Goal: Check status: Check status

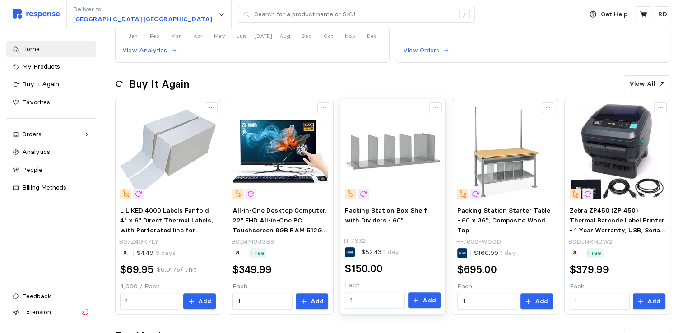
scroll to position [45, 0]
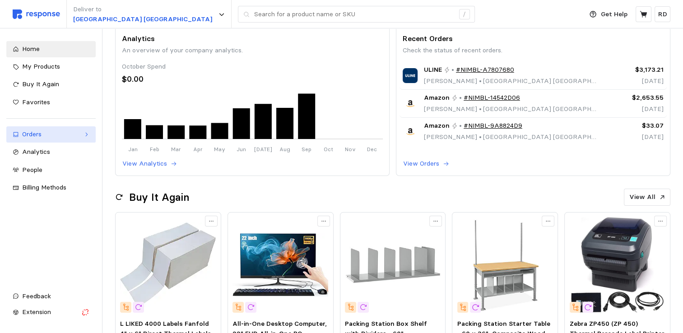
click at [34, 135] on div "Orders" at bounding box center [51, 135] width 58 height 10
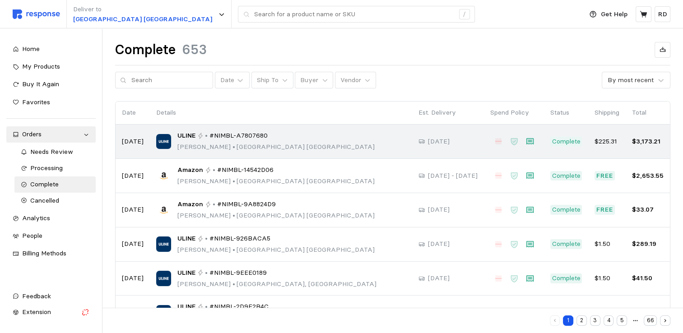
click at [222, 139] on span "#NIMBL-A7807680" at bounding box center [238, 136] width 58 height 10
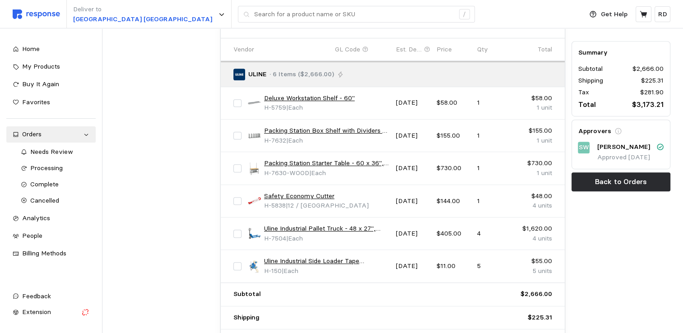
scroll to position [406, 0]
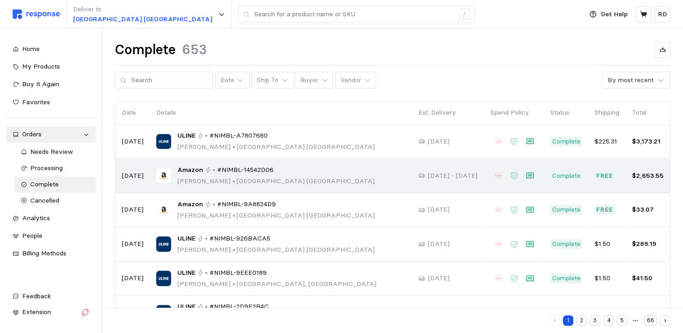
click at [235, 172] on span "#NIMBL-14542D06" at bounding box center [245, 170] width 56 height 10
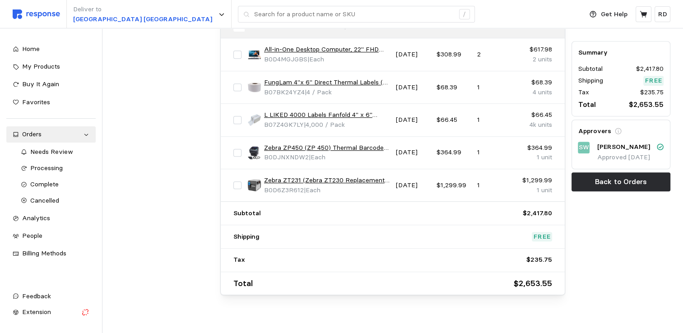
scroll to position [461, 0]
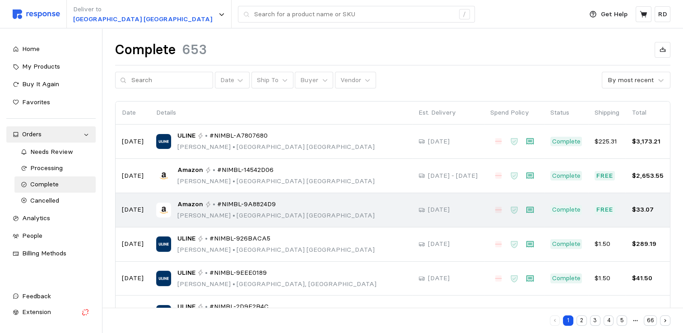
click at [225, 205] on span "#NIMBL-9A8824D9" at bounding box center [246, 205] width 59 height 10
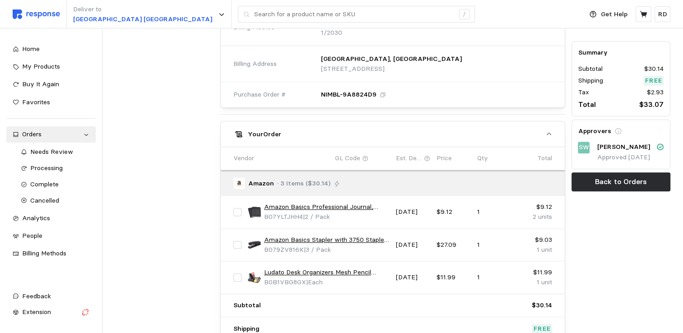
scroll to position [215, 0]
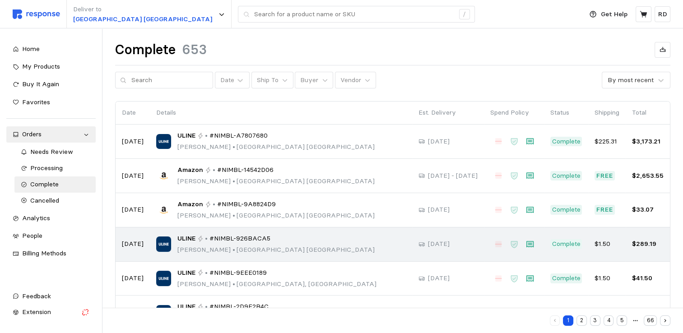
click at [224, 245] on p "[PERSON_NAME] • [GEOGRAPHIC_DATA]" at bounding box center [275, 250] width 197 height 10
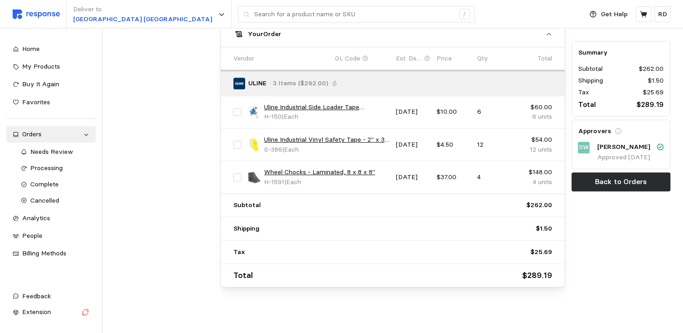
scroll to position [385, 0]
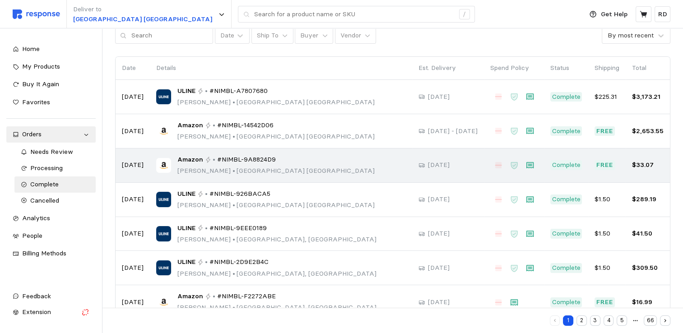
scroll to position [45, 0]
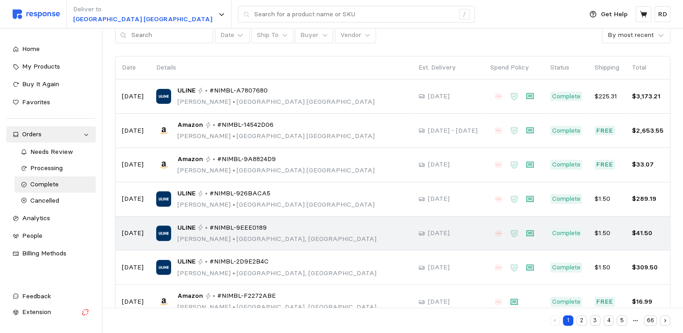
click at [222, 232] on div "ULINE • #NIMBL-9EEE0189 [PERSON_NAME] • [GEOGRAPHIC_DATA], [GEOGRAPHIC_DATA]" at bounding box center [276, 233] width 199 height 21
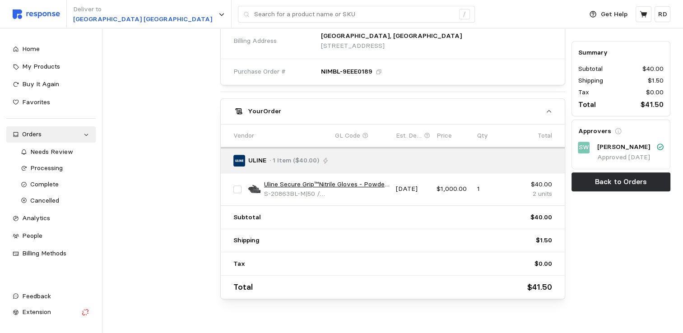
scroll to position [316, 0]
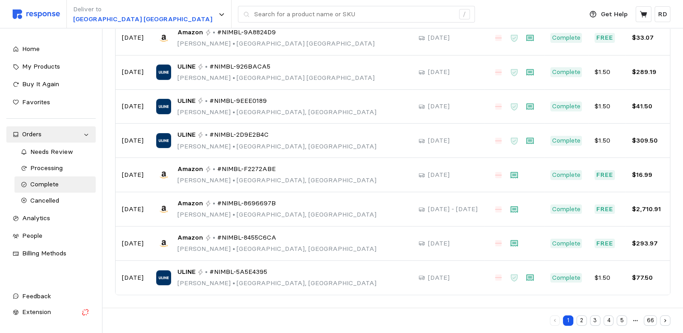
scroll to position [45, 0]
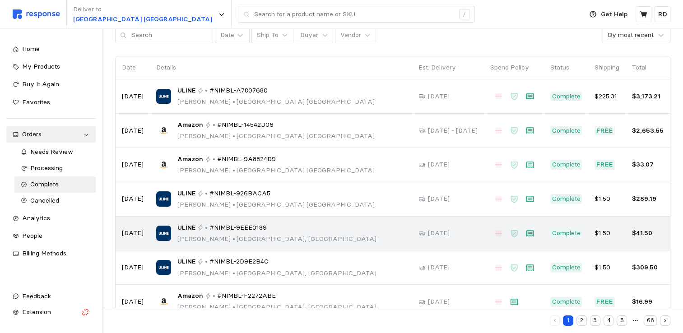
click at [213, 234] on p "[PERSON_NAME] • [GEOGRAPHIC_DATA], [GEOGRAPHIC_DATA]" at bounding box center [276, 239] width 199 height 10
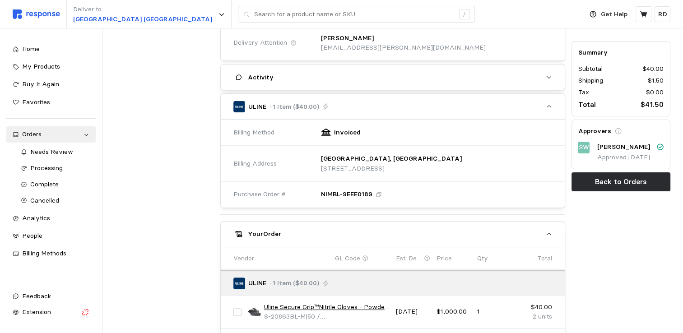
scroll to position [90, 0]
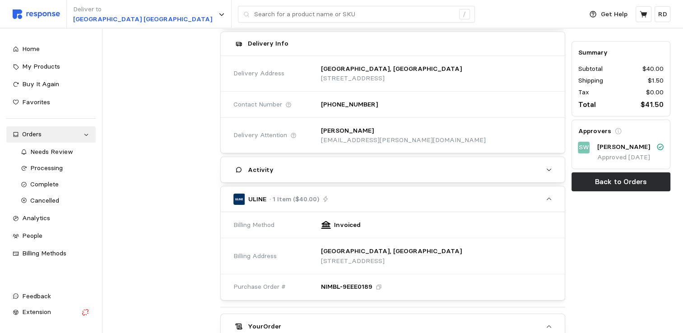
scroll to position [45, 0]
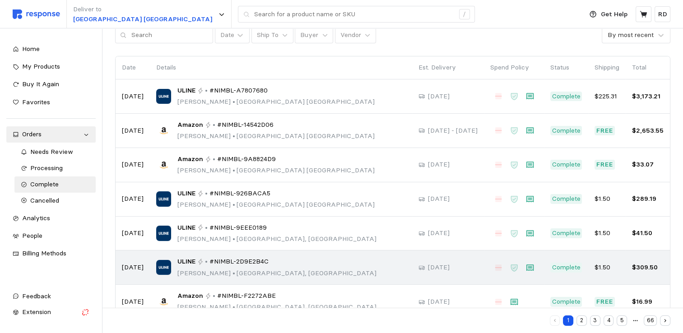
click at [226, 269] on p "[PERSON_NAME] • [GEOGRAPHIC_DATA], [GEOGRAPHIC_DATA]" at bounding box center [276, 274] width 199 height 10
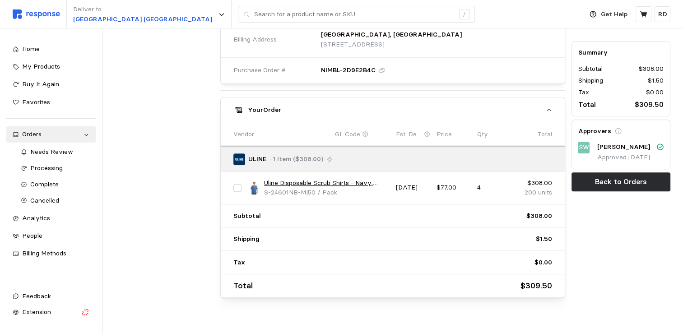
scroll to position [320, 0]
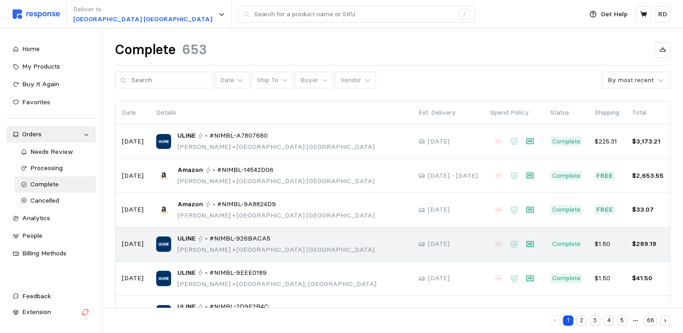
click at [224, 248] on p "[PERSON_NAME] • [GEOGRAPHIC_DATA]" at bounding box center [275, 250] width 197 height 10
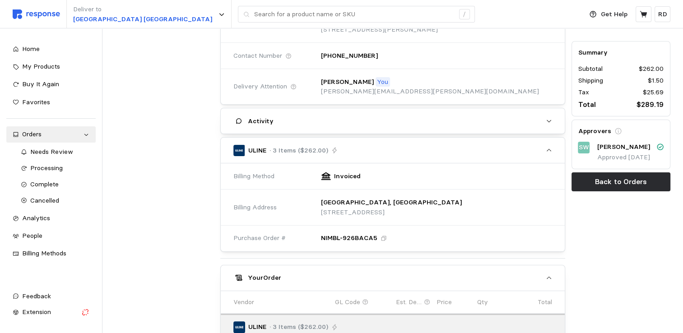
scroll to position [135, 0]
